Goal: Transaction & Acquisition: Register for event/course

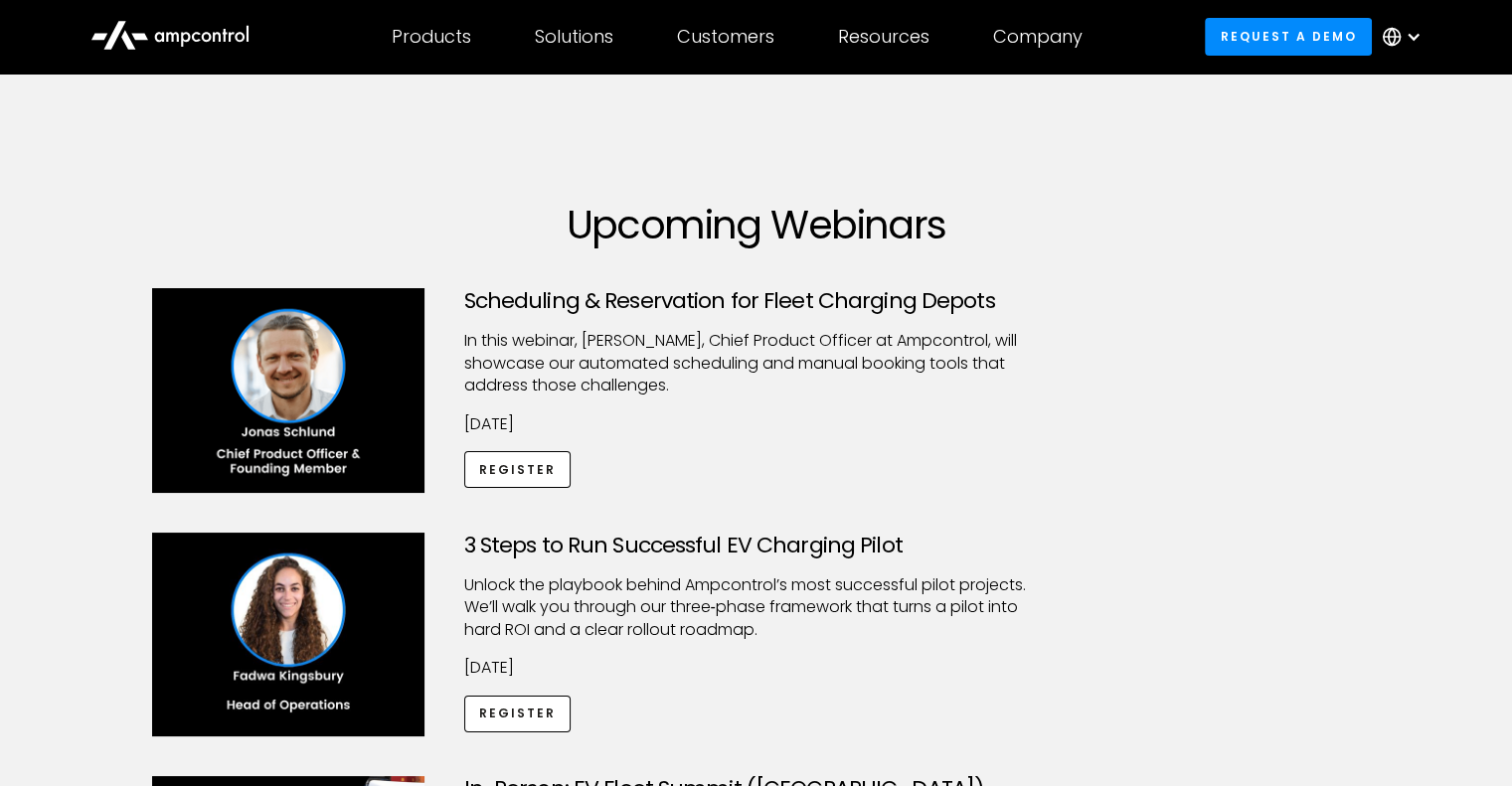
click at [288, 377] on img at bounding box center [289, 391] width 273 height 205
click at [516, 490] on div "Scheduling & Reservation for Fleet Charging Depots ​In this webinar, Jonas Schl…" at bounding box center [756, 391] width 624 height 205
click at [534, 470] on link "Register" at bounding box center [518, 469] width 108 height 37
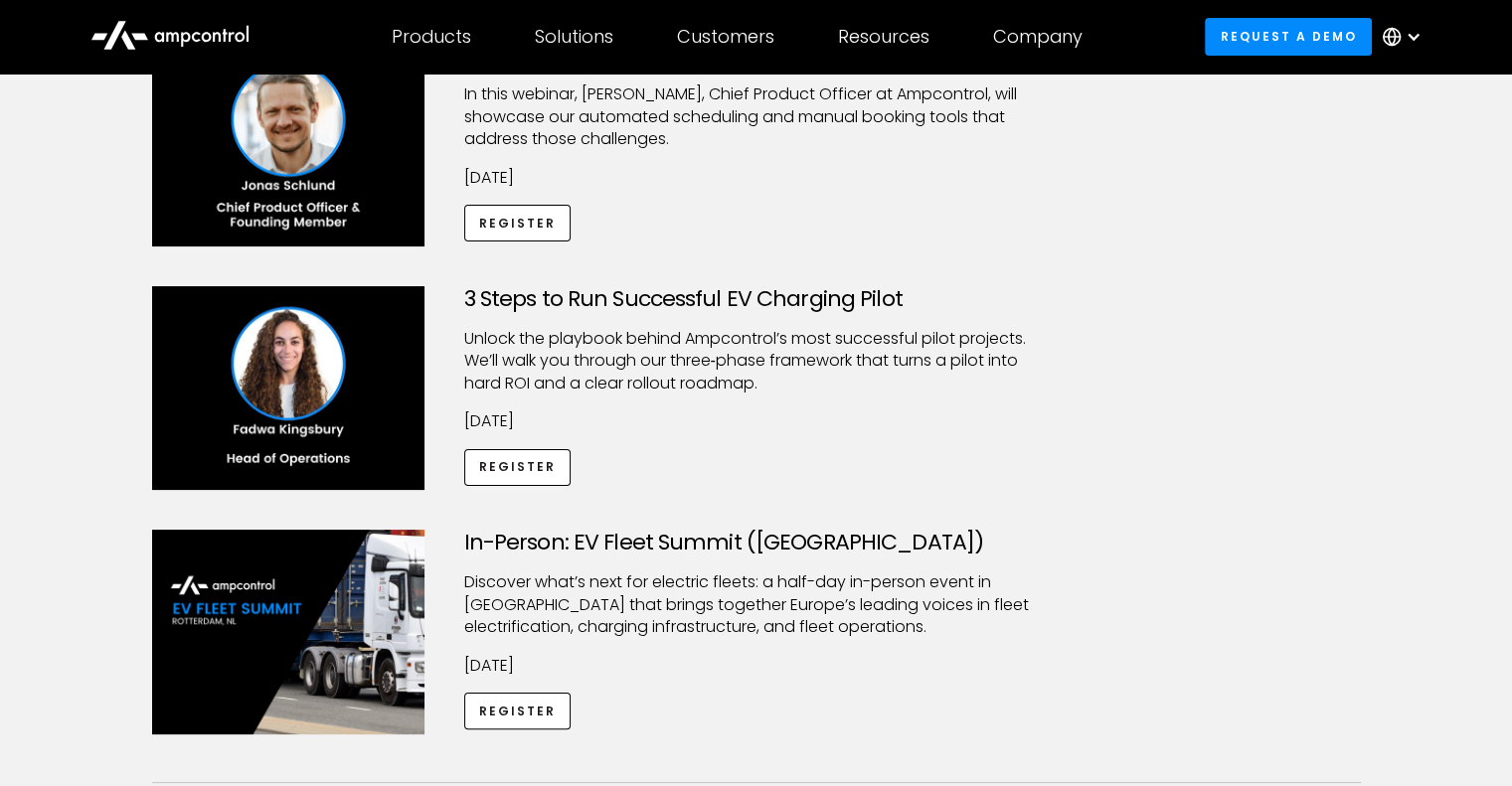
scroll to position [251, 0]
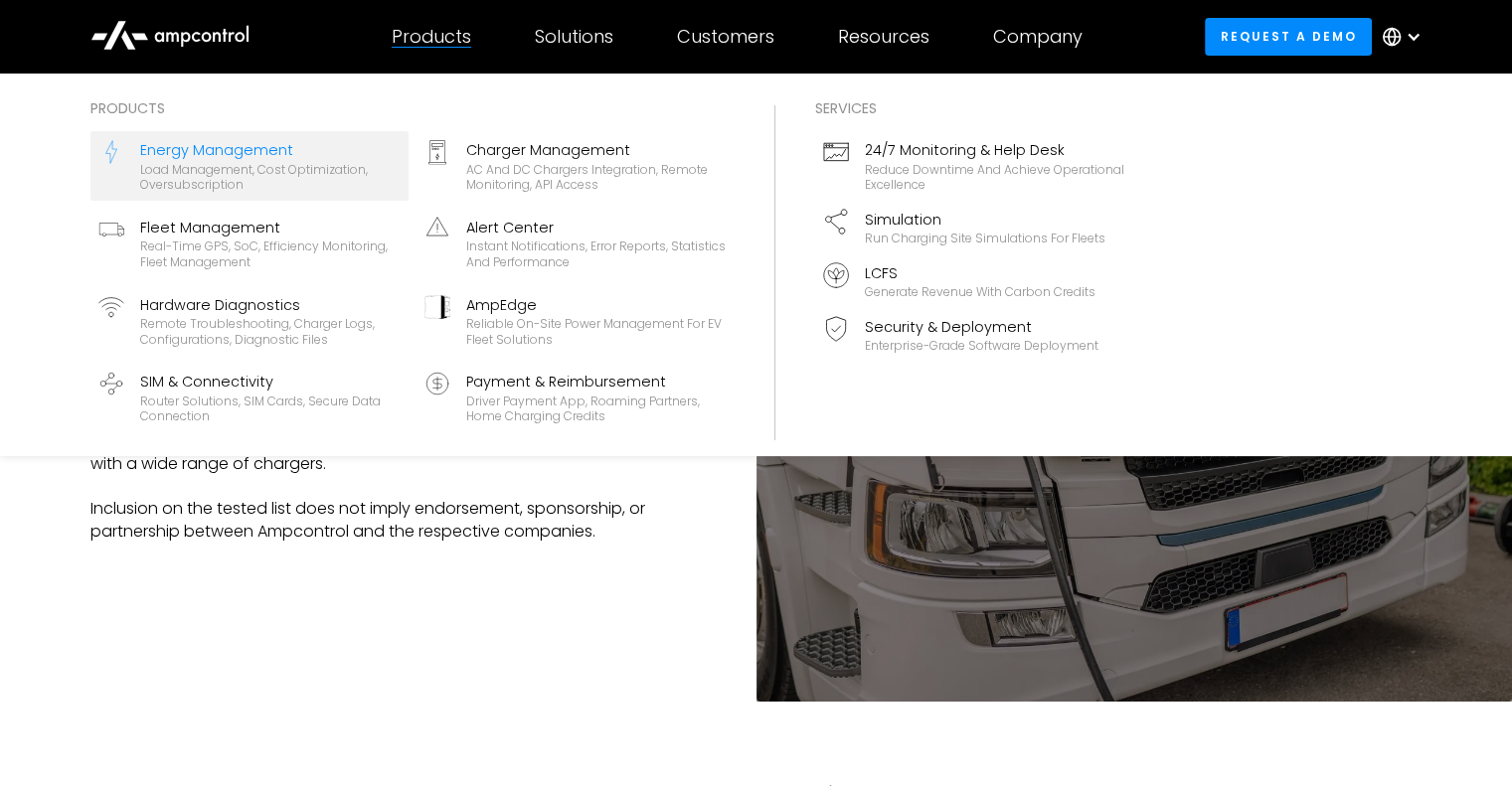
click at [404, 148] on link "Energy Management Load management, cost optimization, oversubscription" at bounding box center [250, 166] width 319 height 70
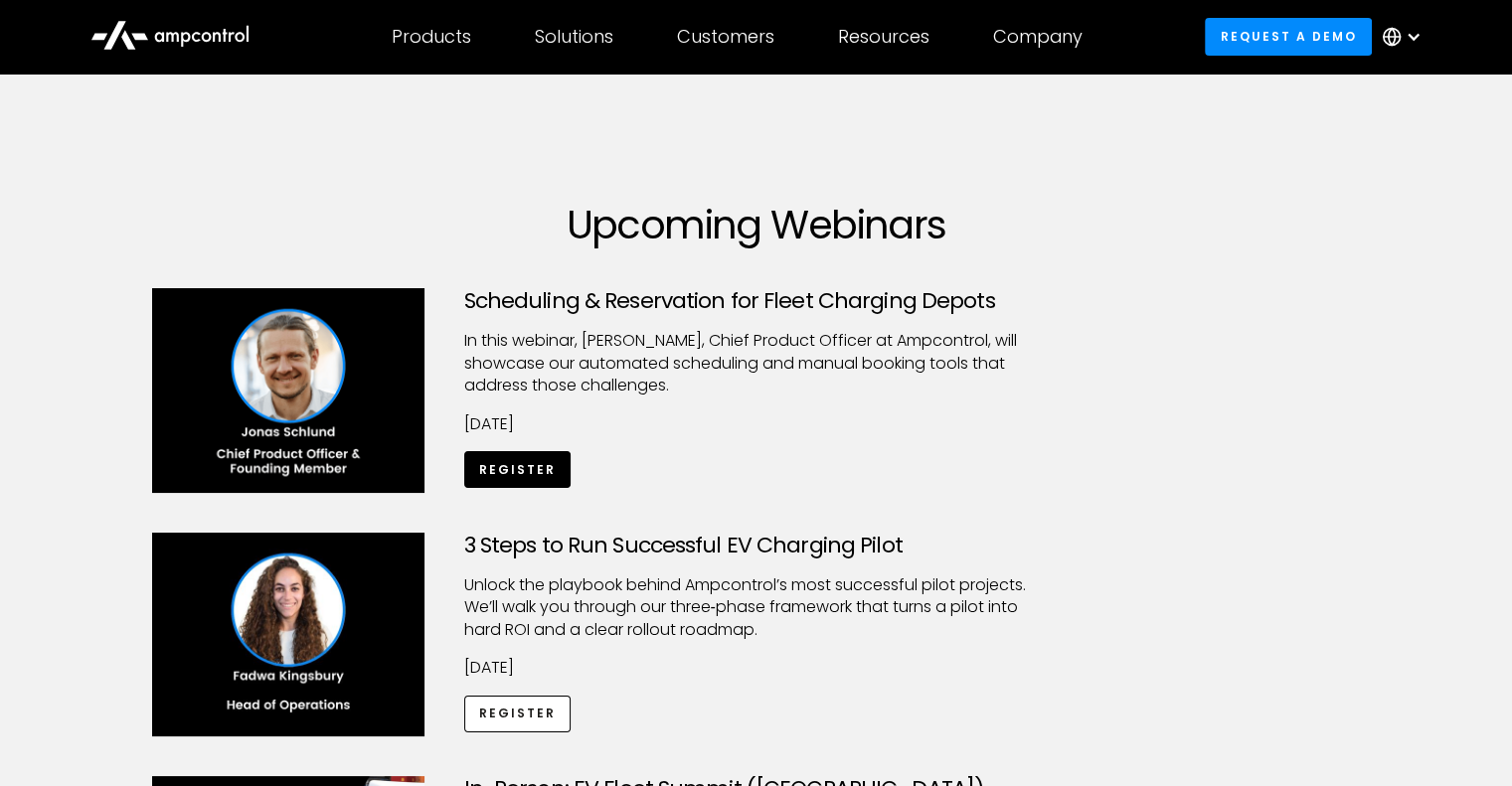
click at [512, 469] on link "Register" at bounding box center [518, 469] width 108 height 37
